Goal: Task Accomplishment & Management: Manage account settings

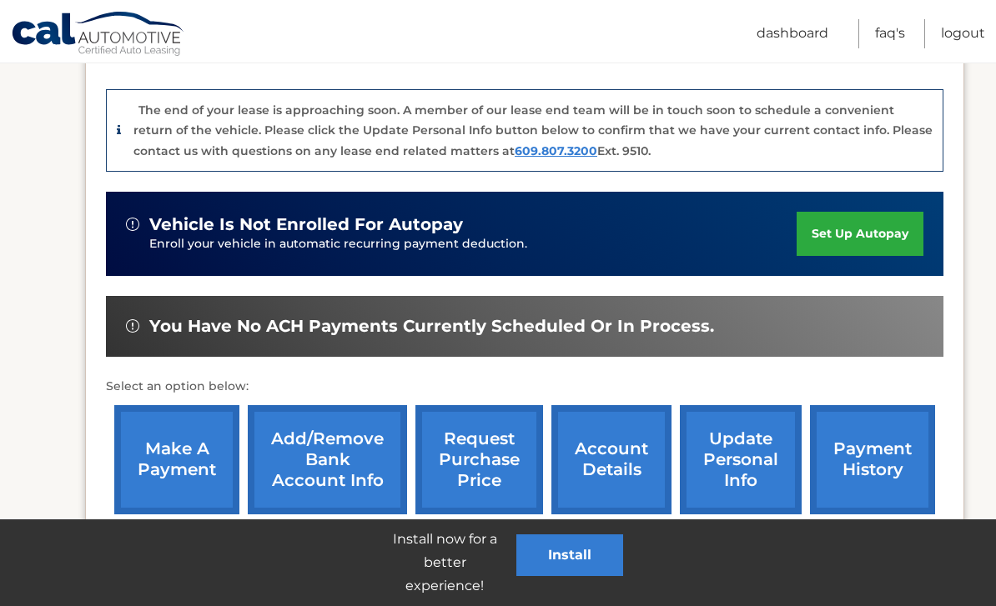
scroll to position [449, 0]
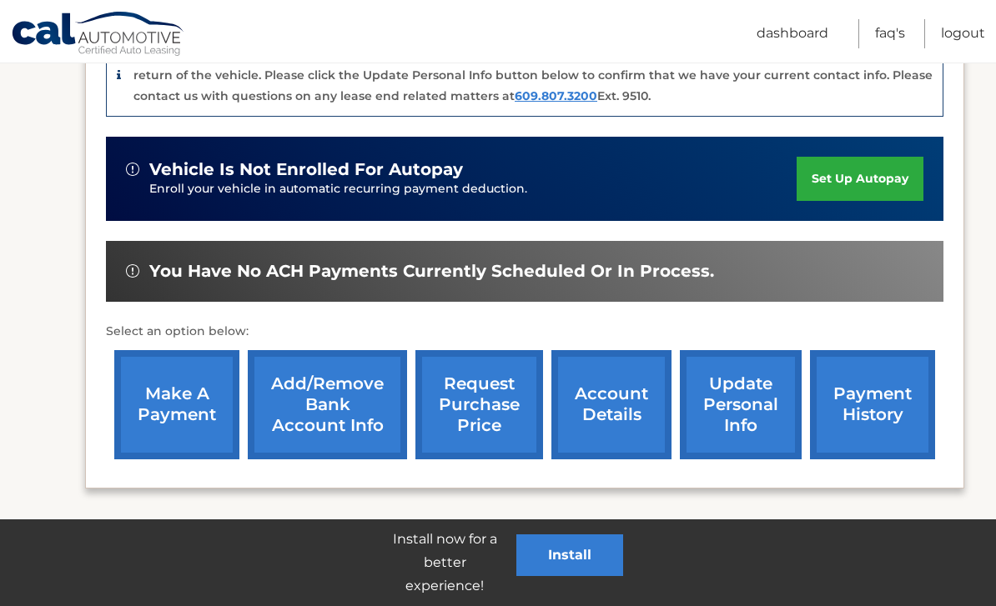
click at [604, 414] on link "account details" at bounding box center [611, 404] width 120 height 109
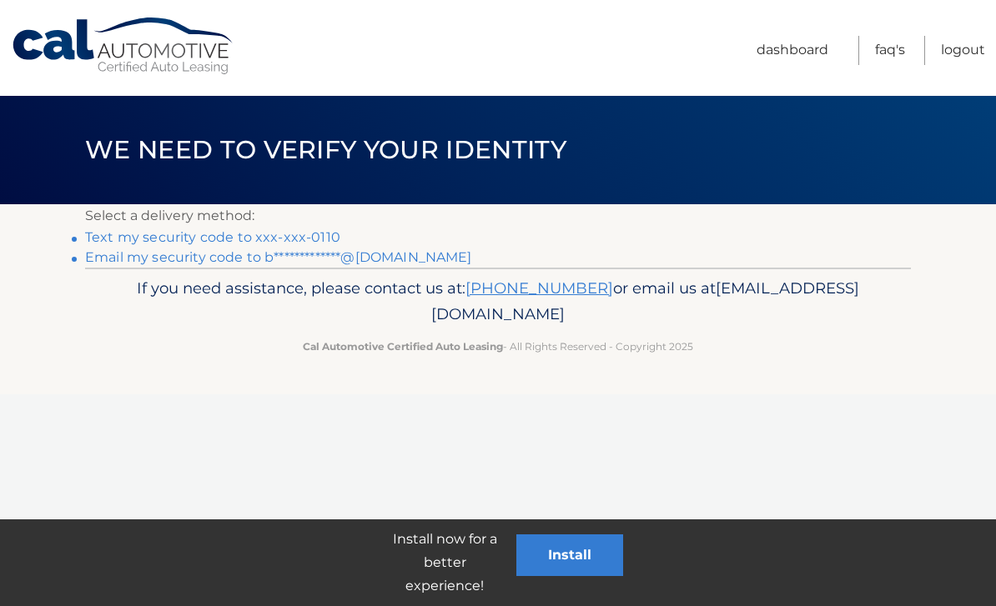
click at [255, 236] on link "Text my security code to xxx-xxx-0110" at bounding box center [212, 237] width 255 height 16
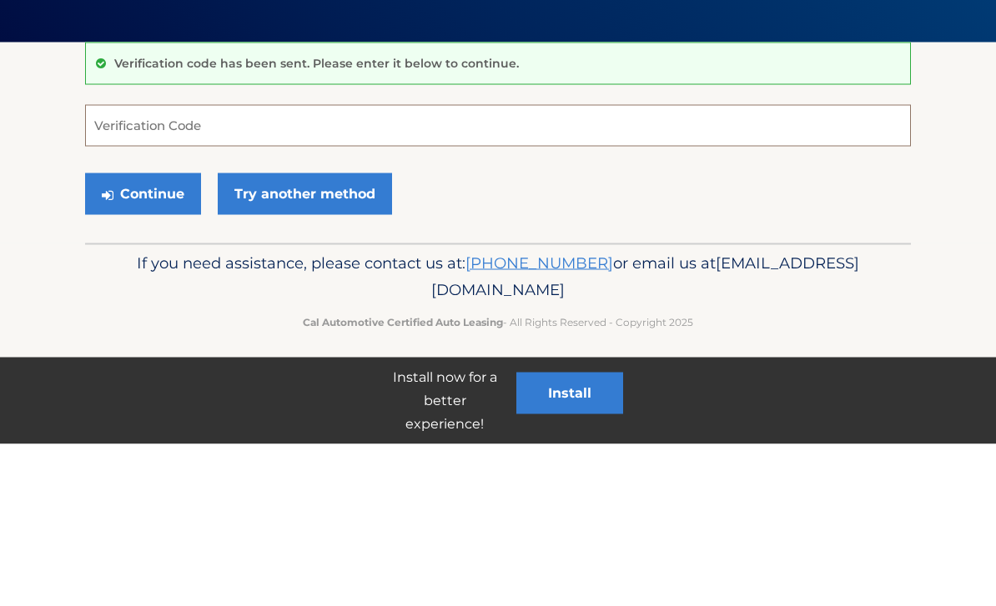
click at [462, 267] on input "Verification Code" at bounding box center [497, 288] width 825 height 42
type input "584356"
click at [143, 335] on button "Continue" at bounding box center [143, 356] width 116 height 42
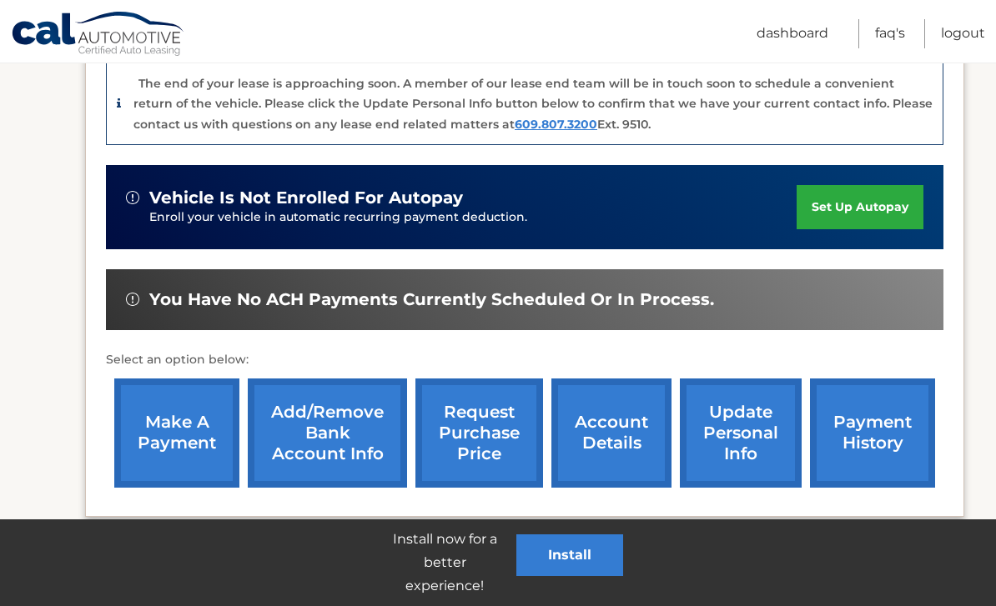
scroll to position [449, 0]
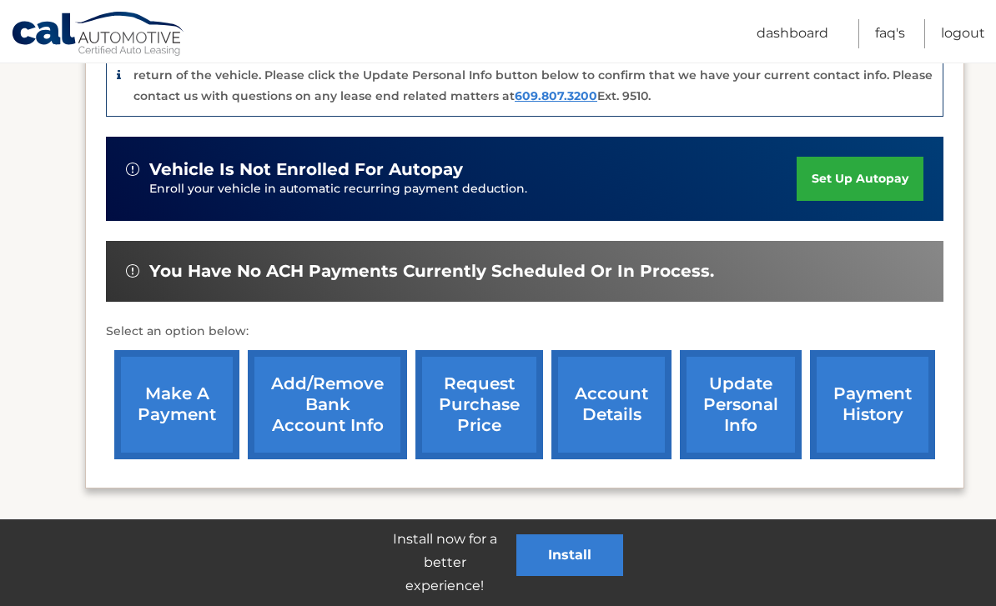
click at [611, 415] on link "account details" at bounding box center [611, 404] width 120 height 109
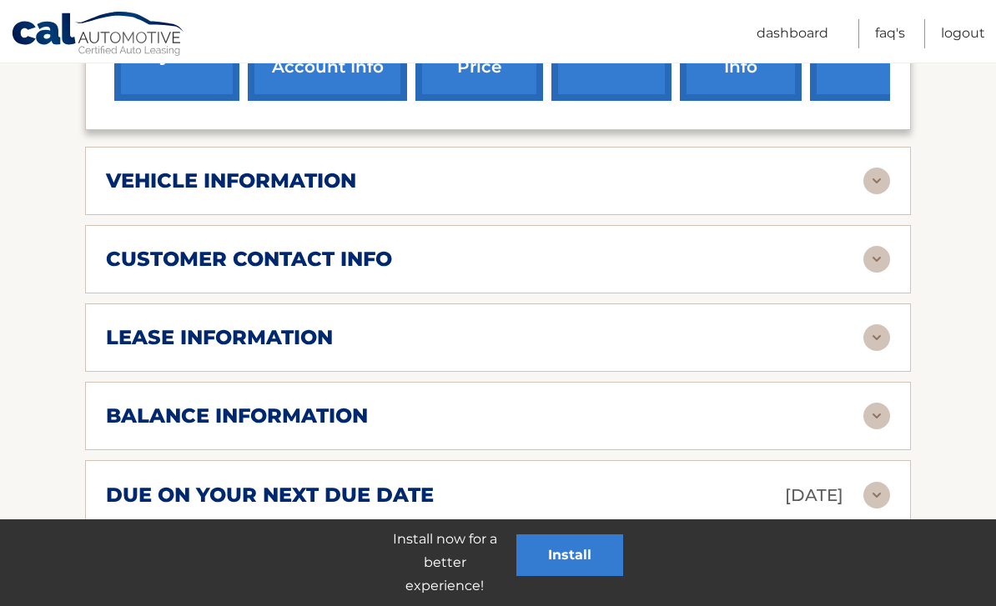
scroll to position [785, 0]
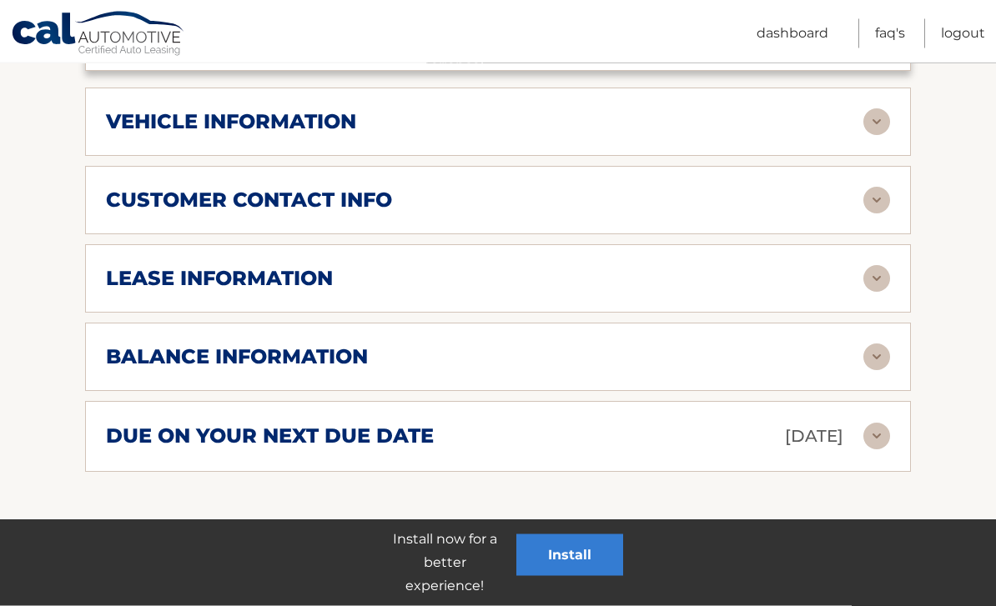
click at [880, 349] on img at bounding box center [876, 357] width 27 height 27
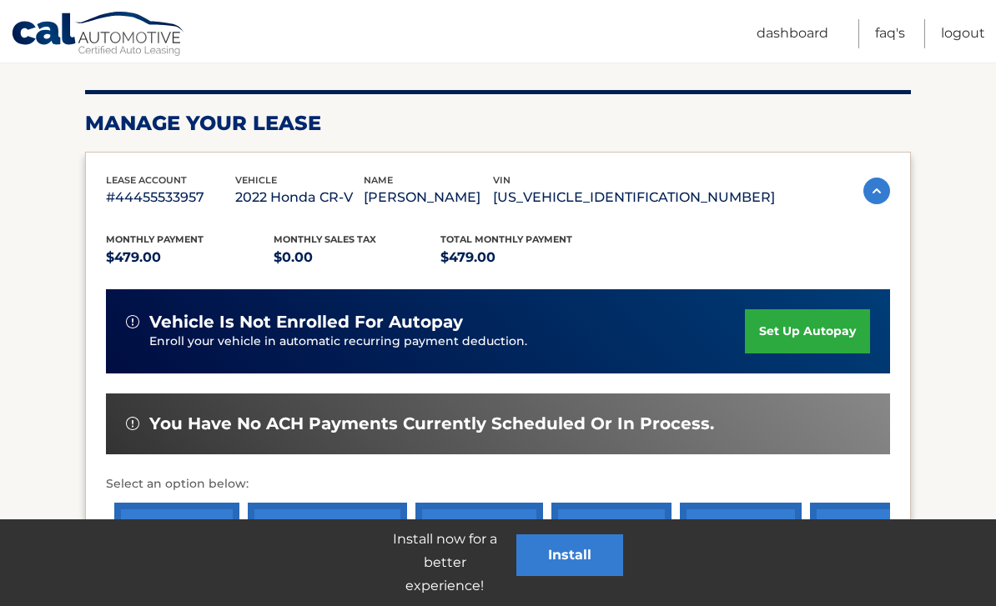
scroll to position [0, 0]
